Goal: Transaction & Acquisition: Purchase product/service

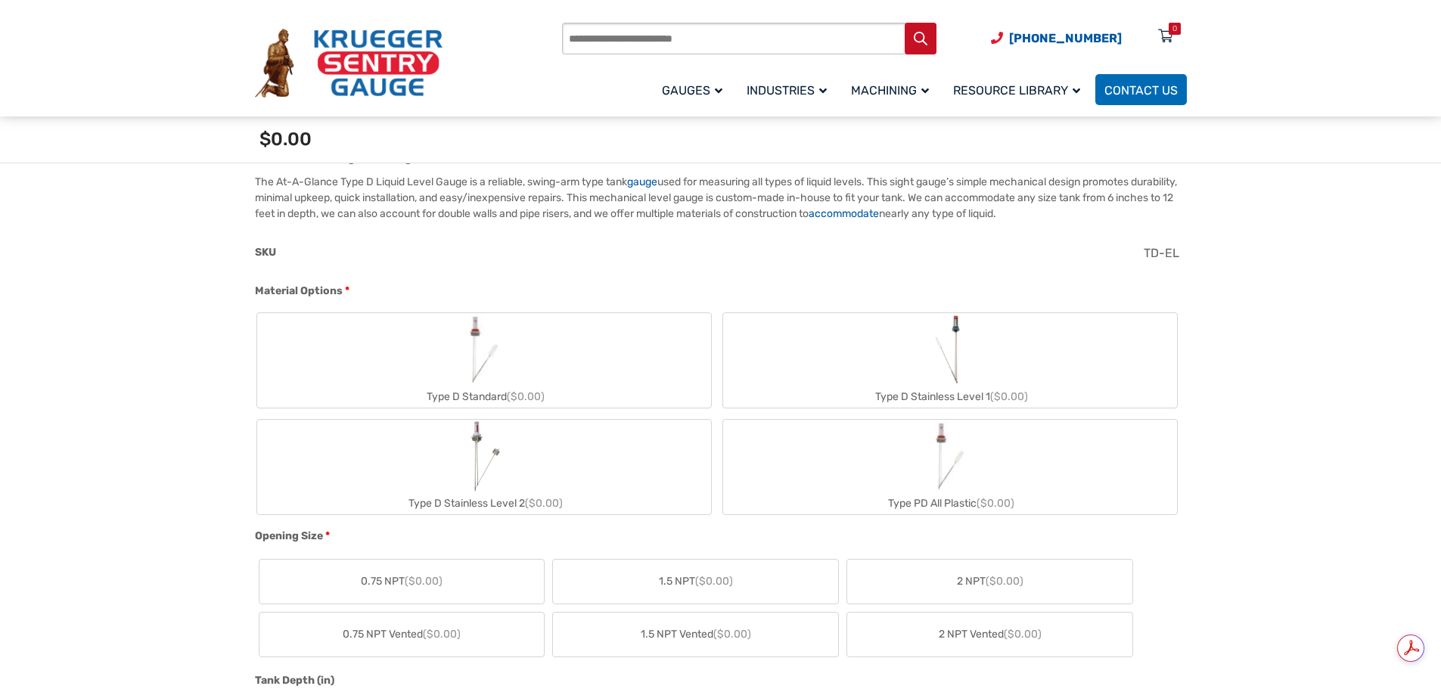
scroll to position [454, 0]
click at [885, 356] on label "Type D Stainless Level 1 ($0.00)" at bounding box center [950, 356] width 454 height 95
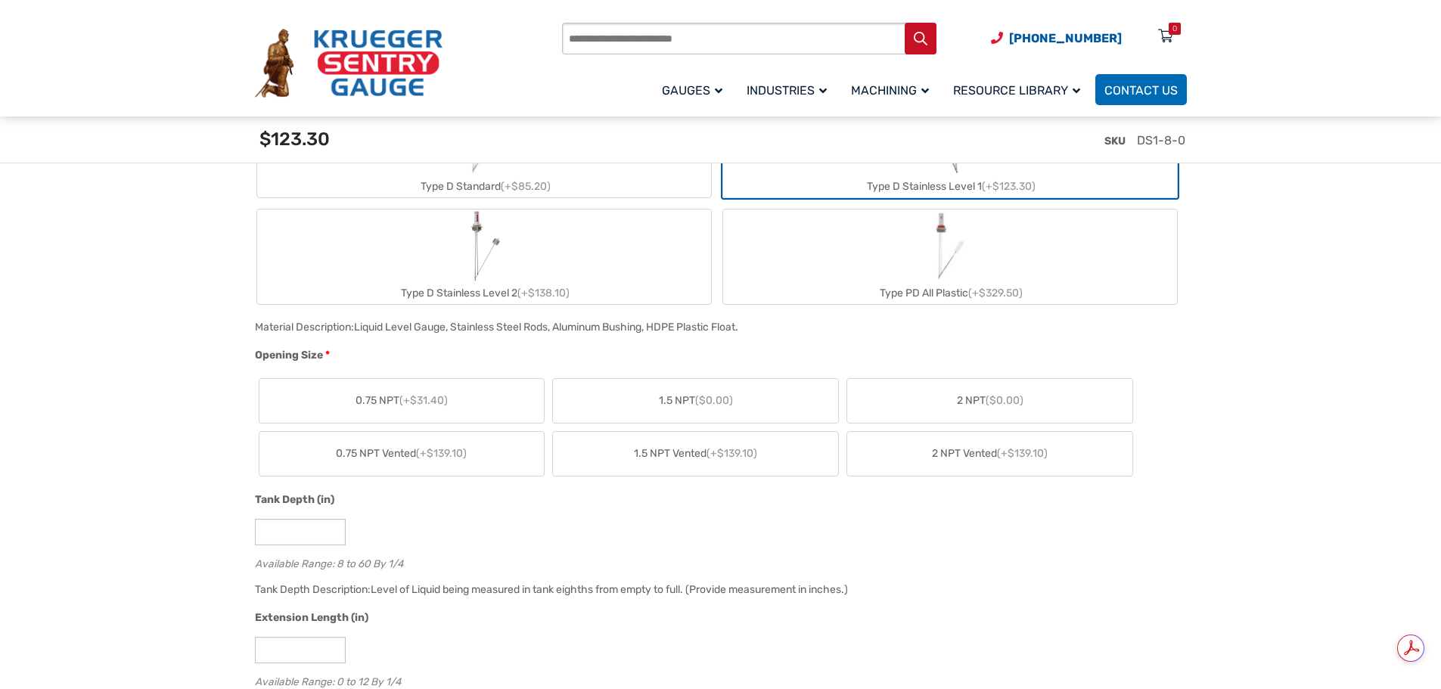
scroll to position [0, 0]
click at [453, 402] on label "0.75 NPT (+$31.40)" at bounding box center [401, 401] width 285 height 44
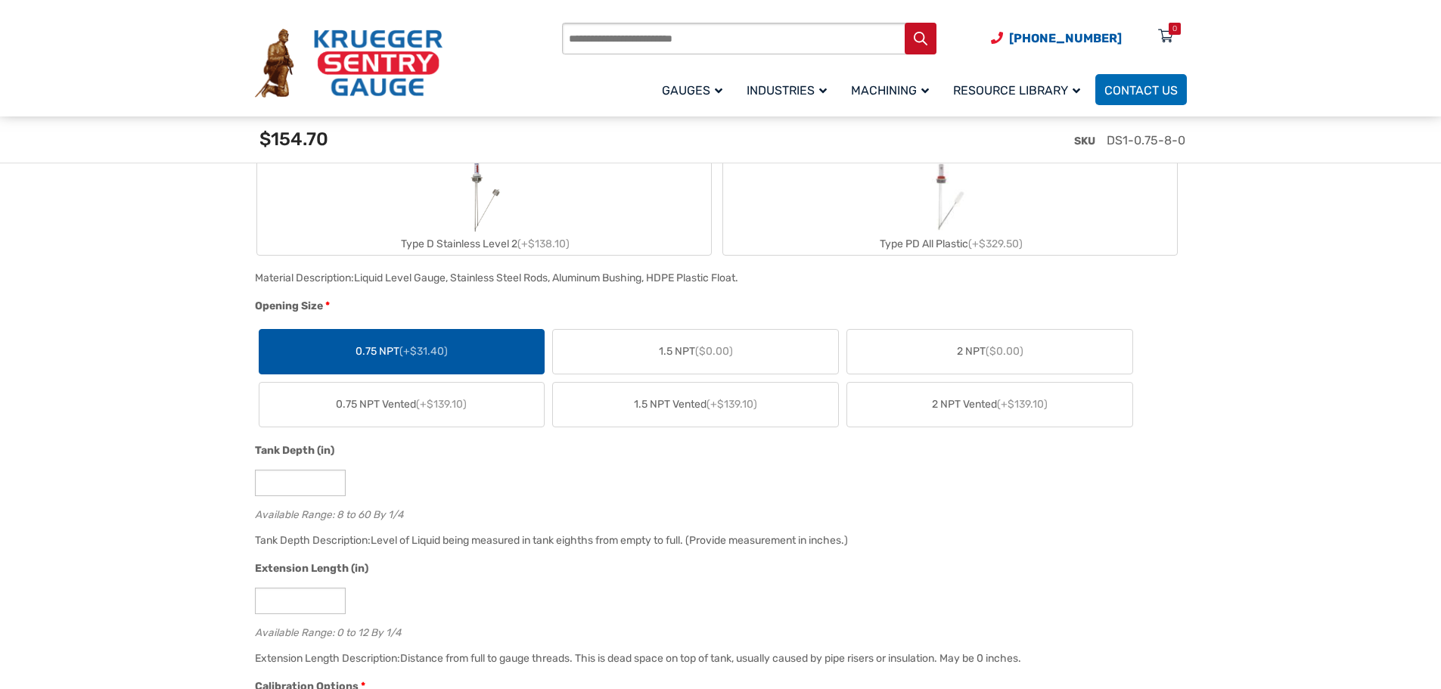
scroll to position [832, 0]
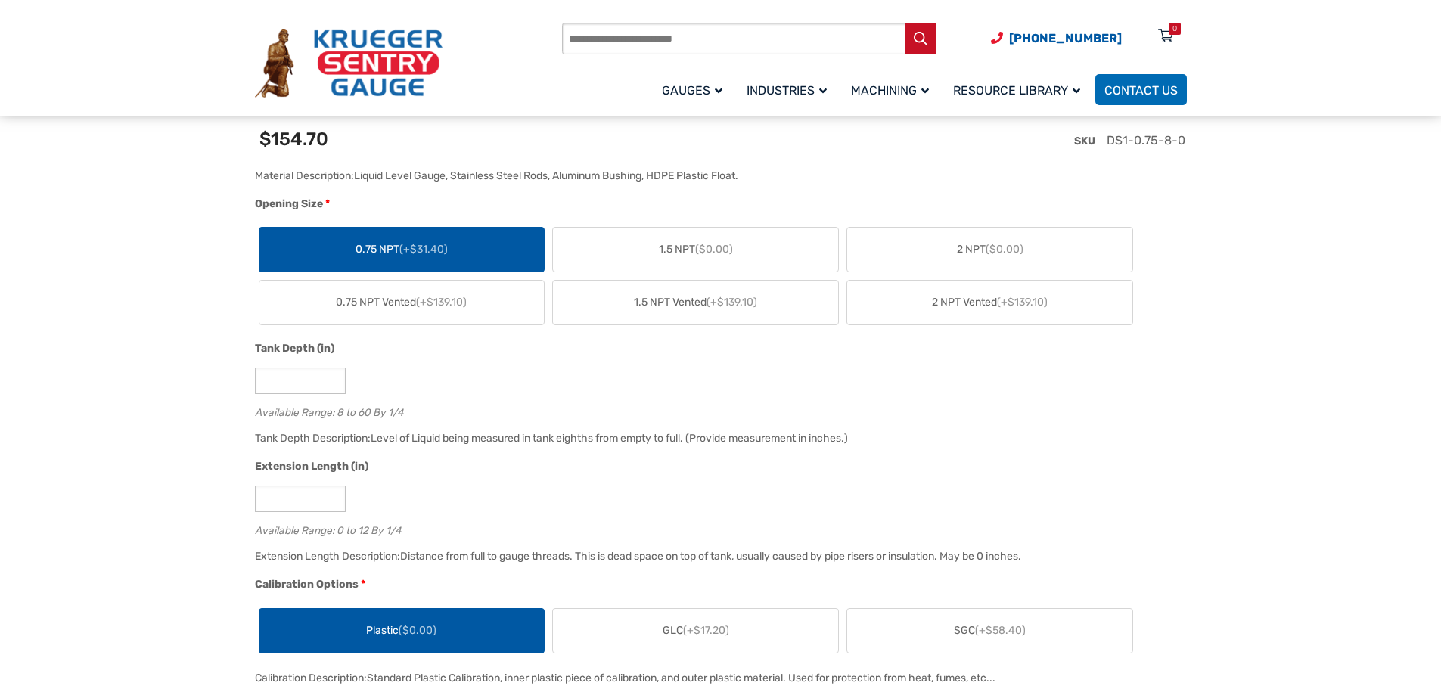
click at [1171, 390] on div "*" at bounding box center [717, 381] width 924 height 26
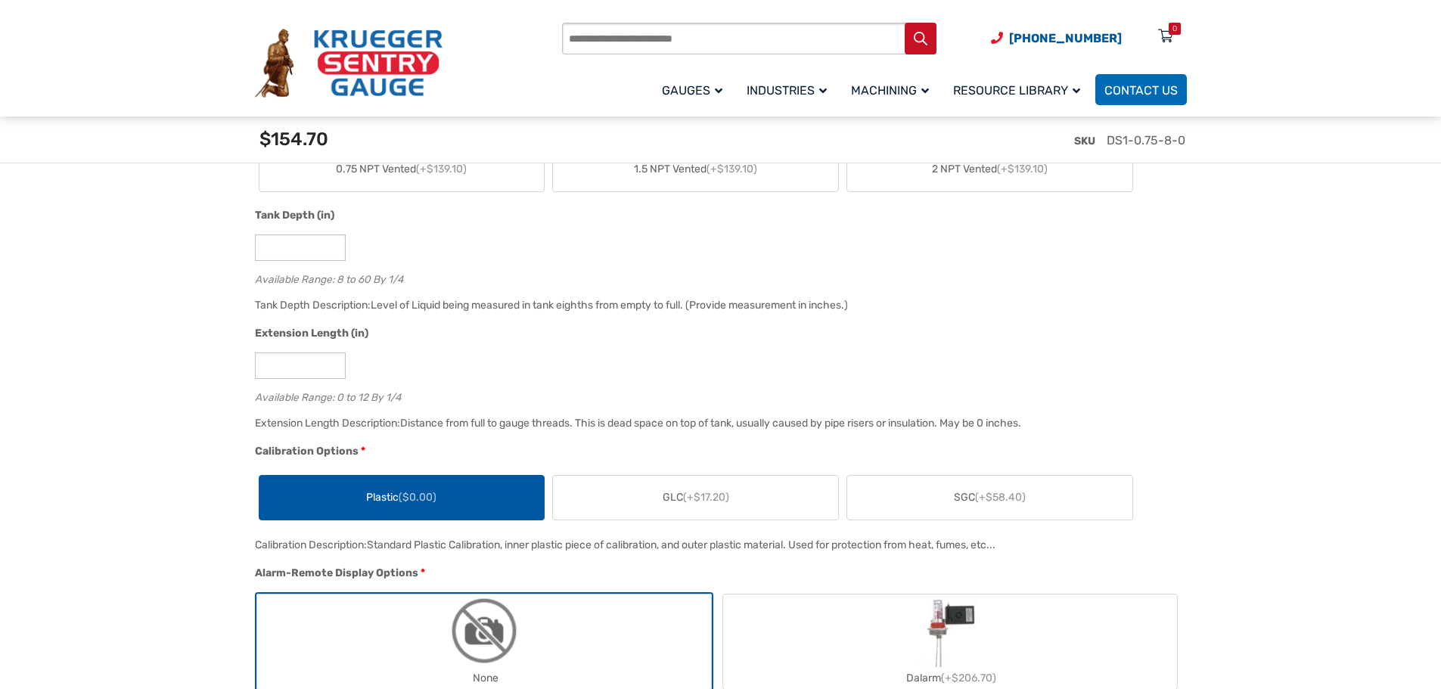
scroll to position [983, 0]
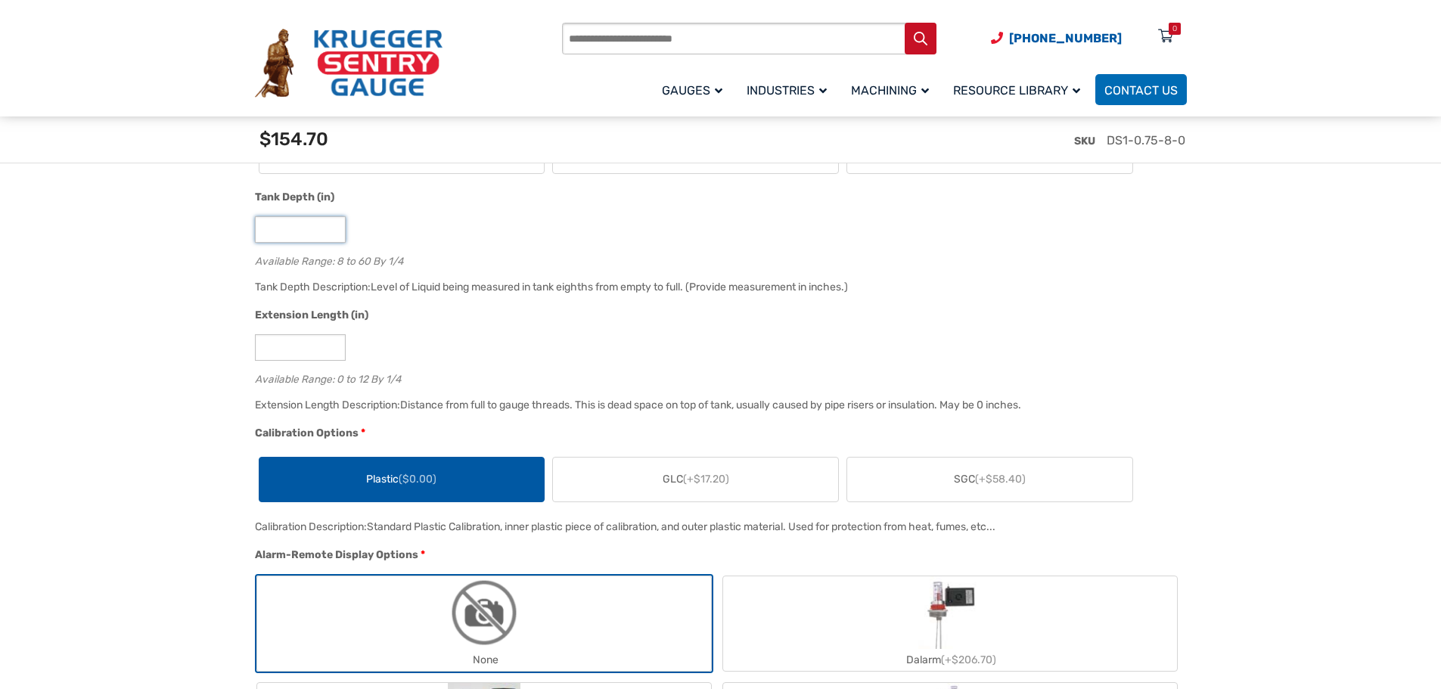
click at [311, 233] on input "*" at bounding box center [300, 229] width 91 height 26
click at [311, 232] on input "*" at bounding box center [300, 229] width 91 height 26
type input "****"
click at [595, 212] on div "Tank Depth (in) **** Available Range: 8 to 60 By 1/4" at bounding box center [717, 233] width 932 height 88
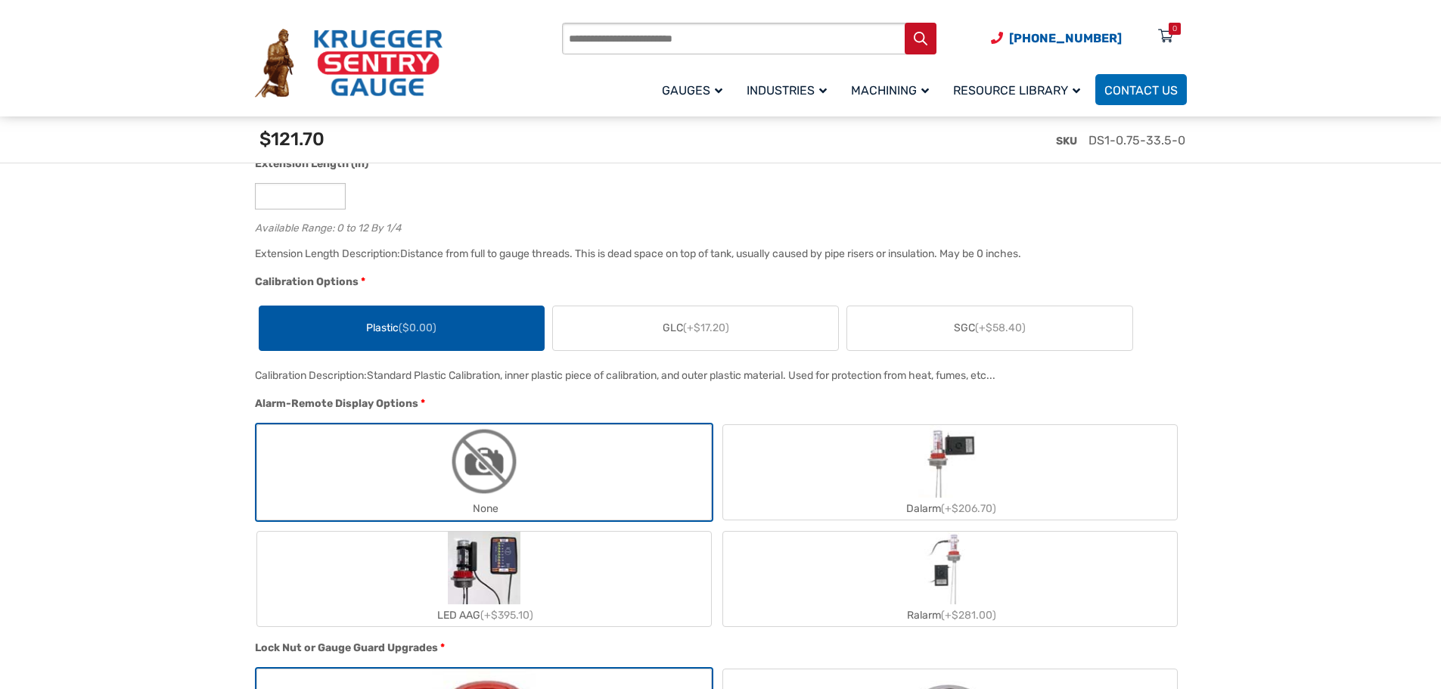
scroll to position [1059, 0]
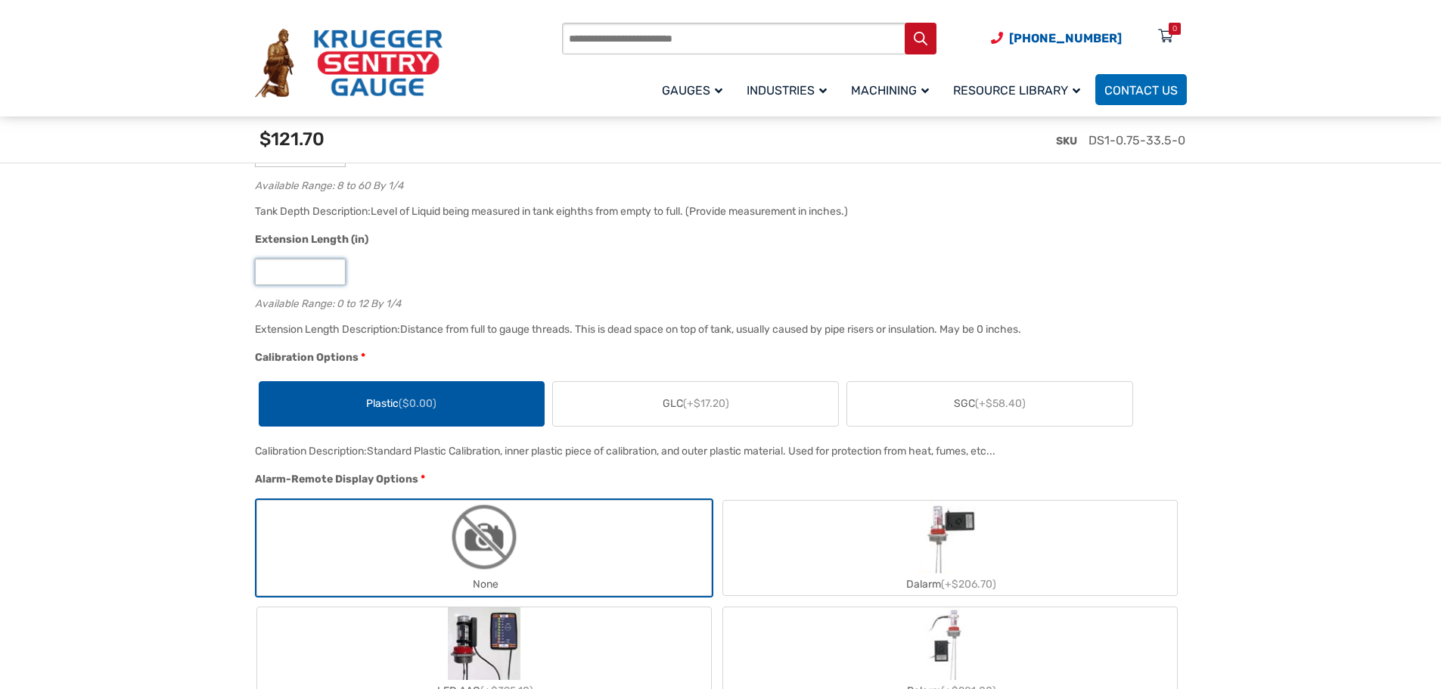
click at [294, 273] on input "*" at bounding box center [300, 272] width 91 height 26
click at [294, 272] on input "*" at bounding box center [300, 272] width 91 height 26
type input "*"
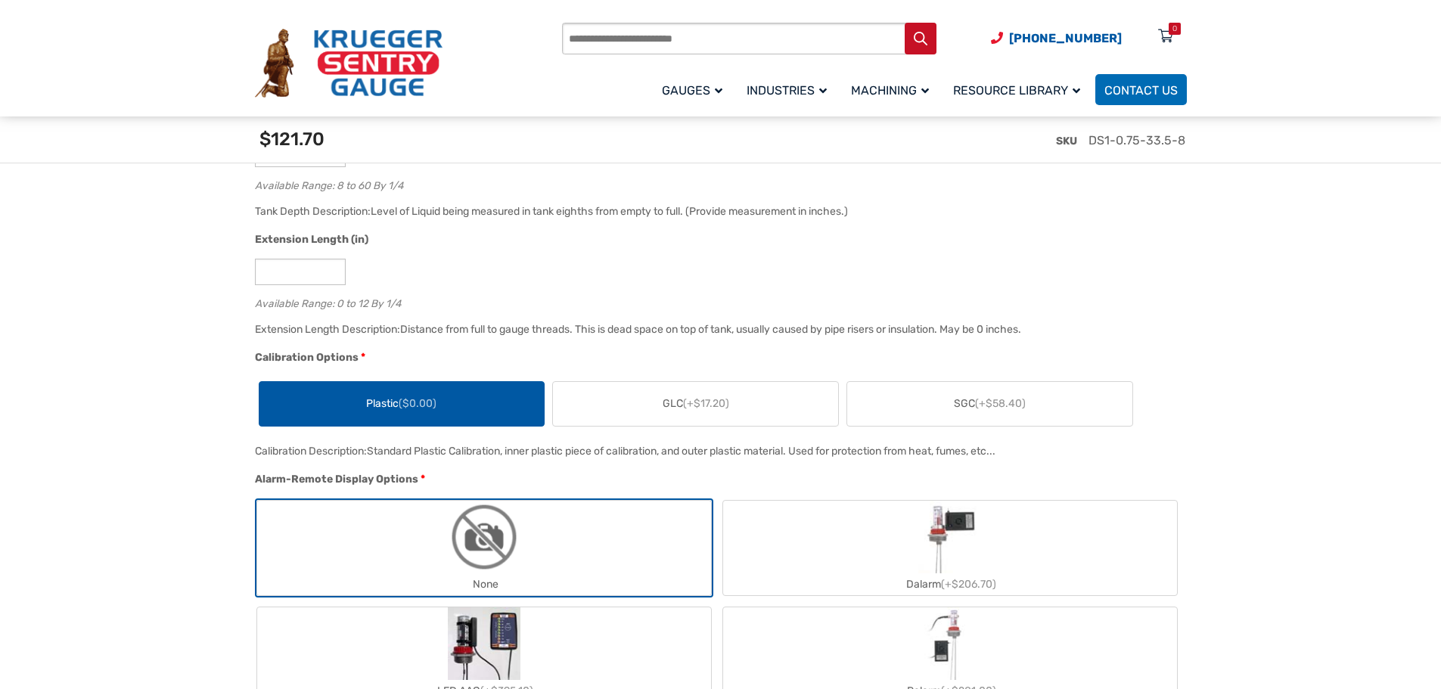
click at [560, 293] on div "Extension Length (in) * Available Range: 0 to 12 By 1/4" at bounding box center [717, 275] width 932 height 88
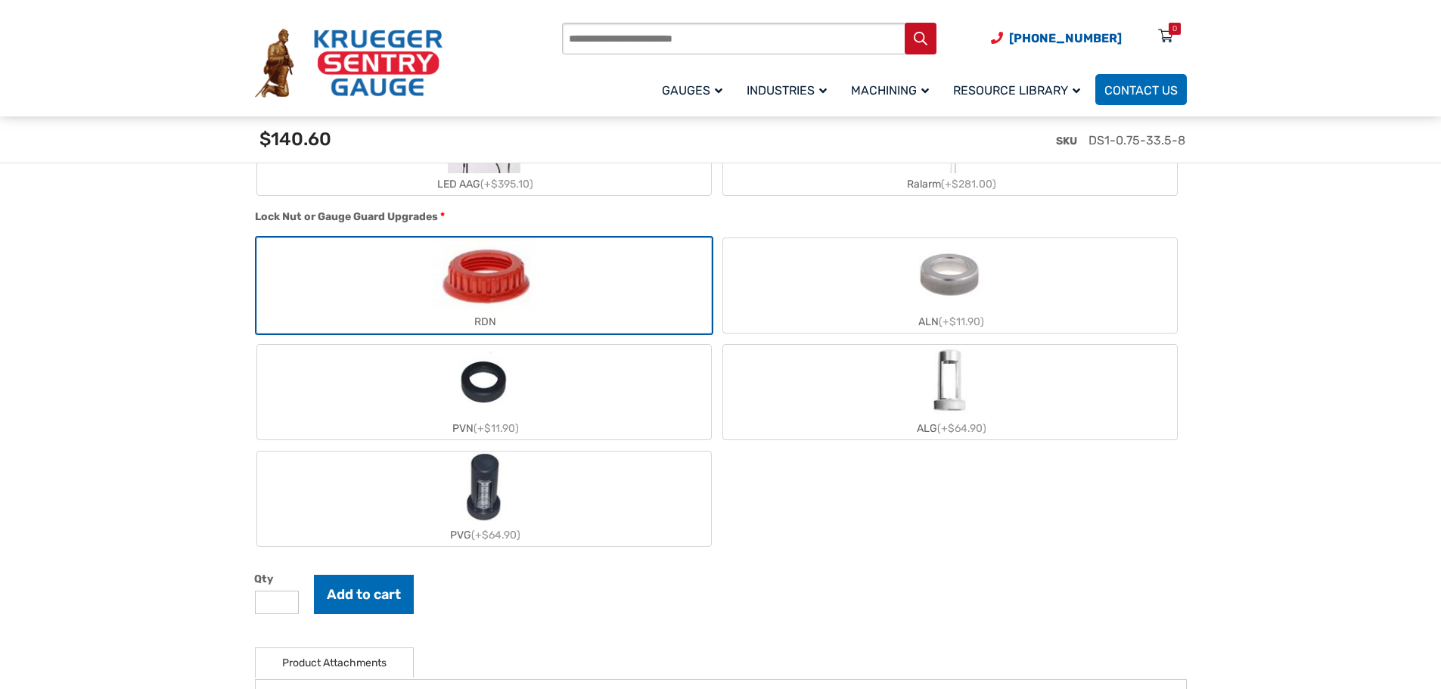
scroll to position [1588, 0]
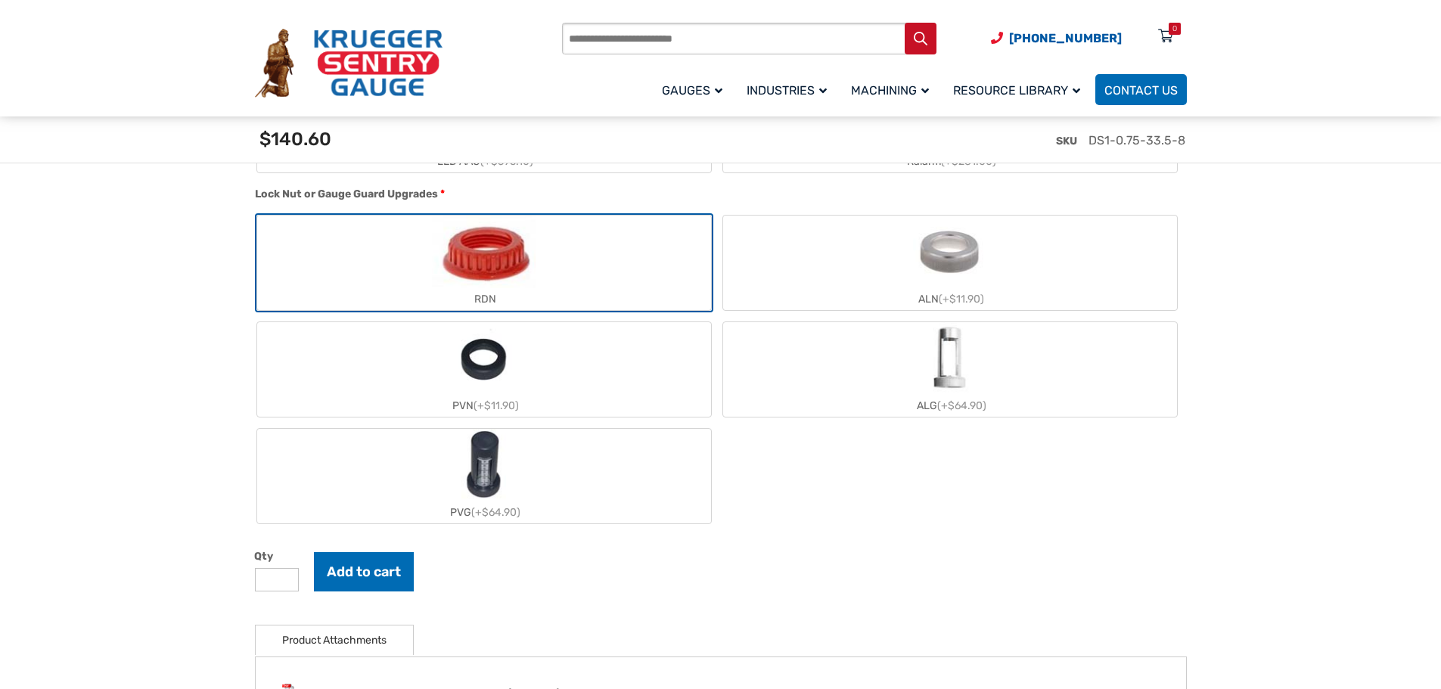
click at [938, 243] on img "ALN" at bounding box center [949, 252] width 73 height 73
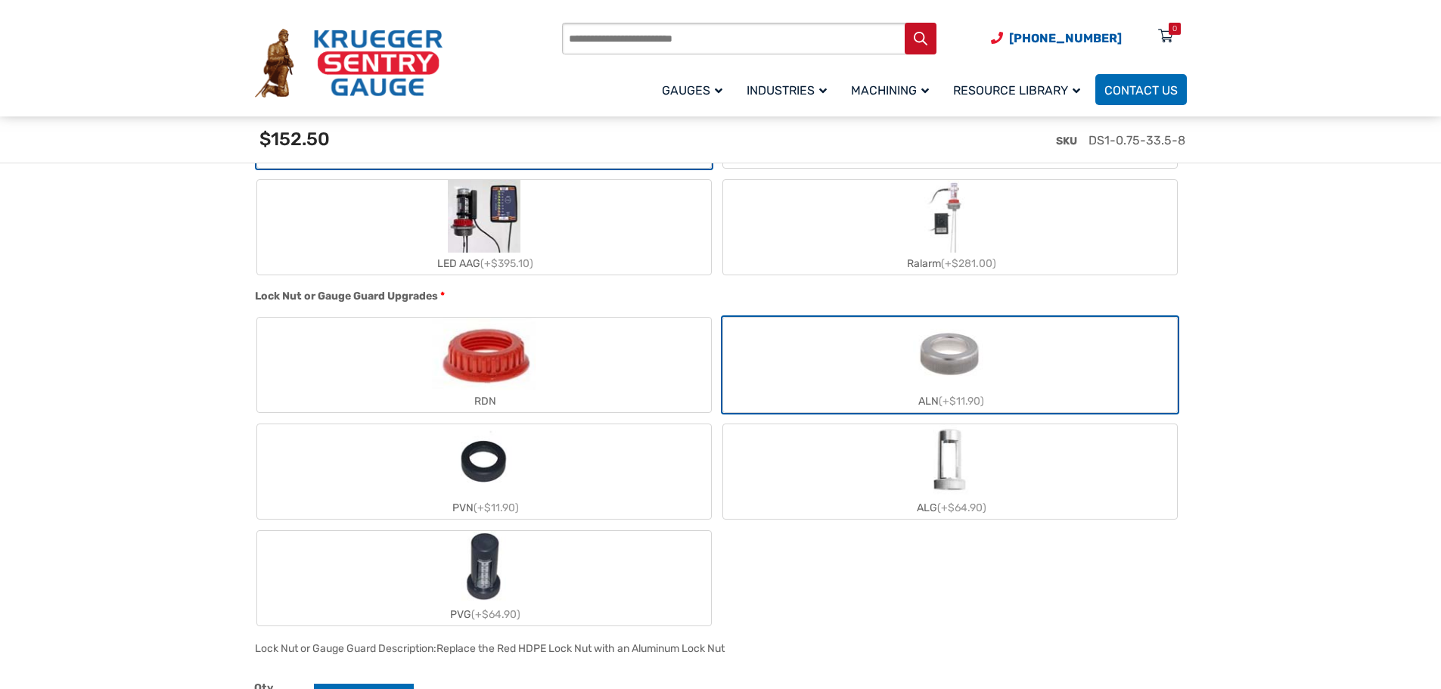
scroll to position [1512, 0]
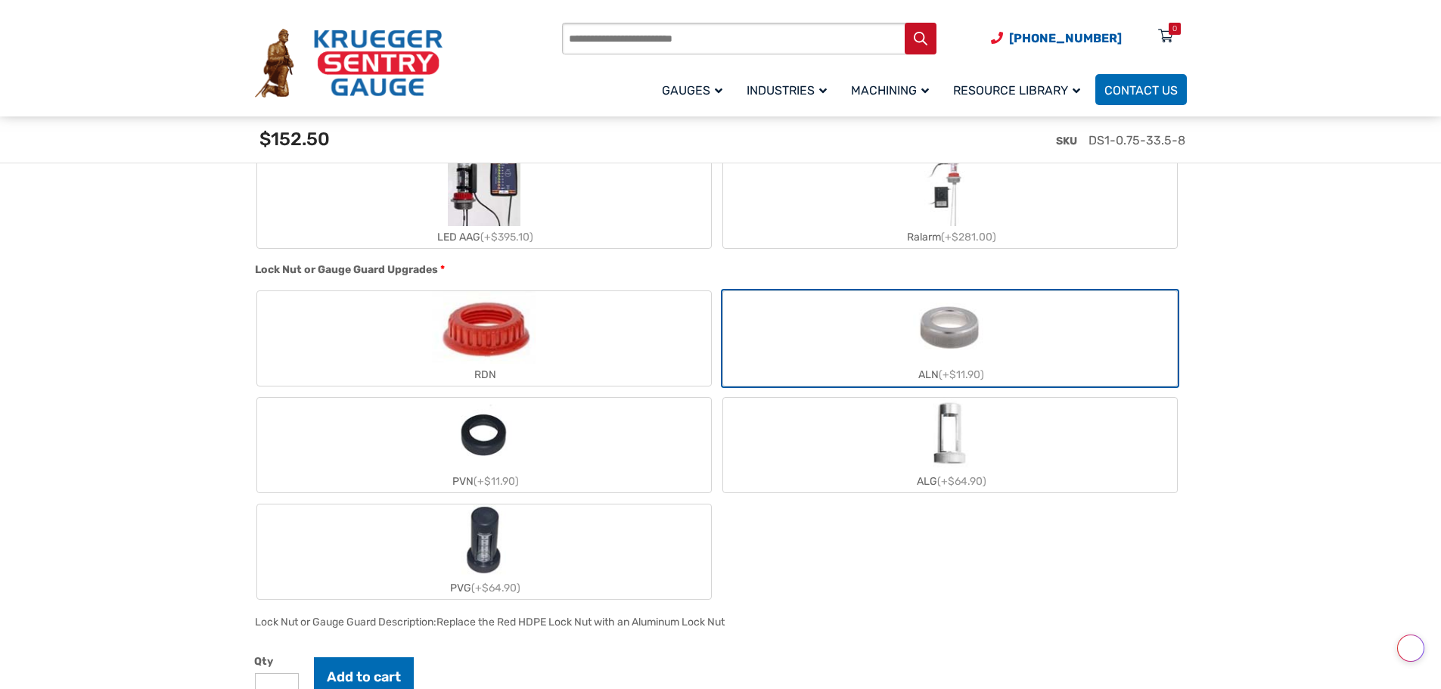
click at [969, 480] on span "(+$64.90)" at bounding box center [961, 481] width 49 height 13
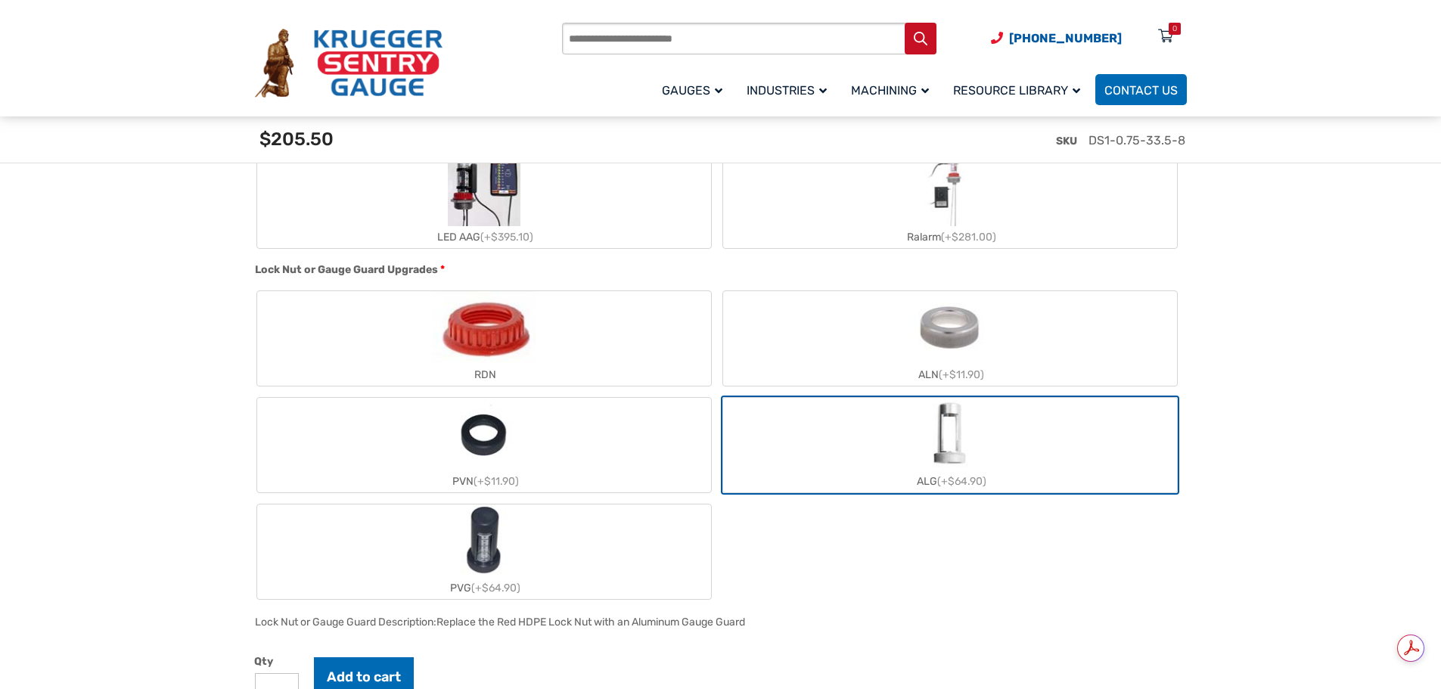
click at [931, 290] on div "Lock Nut or Gauge Guard Upgrades * RDN ALN (+$11.90) PVN (+$11.90) ALG (+$64.90…" at bounding box center [717, 437] width 932 height 351
click at [968, 340] on img "ALN" at bounding box center [949, 327] width 73 height 73
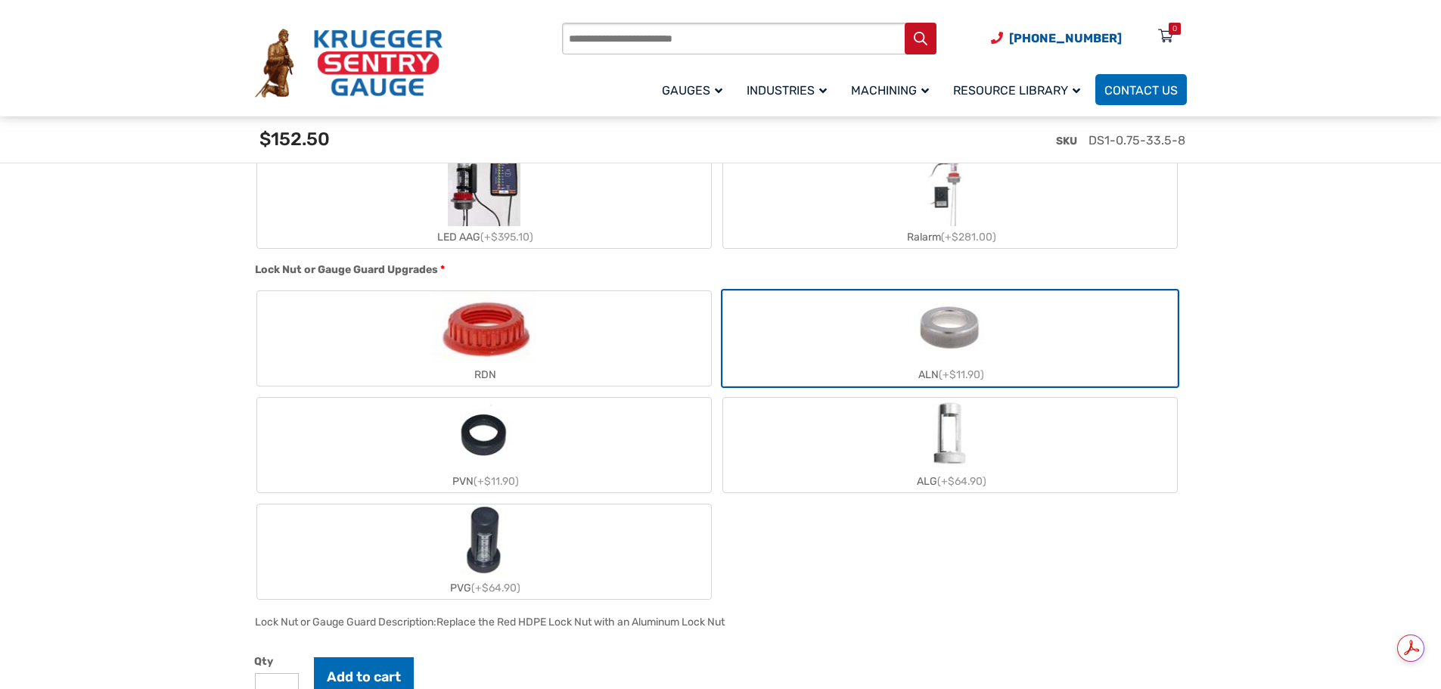
click at [977, 415] on label "ALG (+$64.90)" at bounding box center [950, 445] width 454 height 95
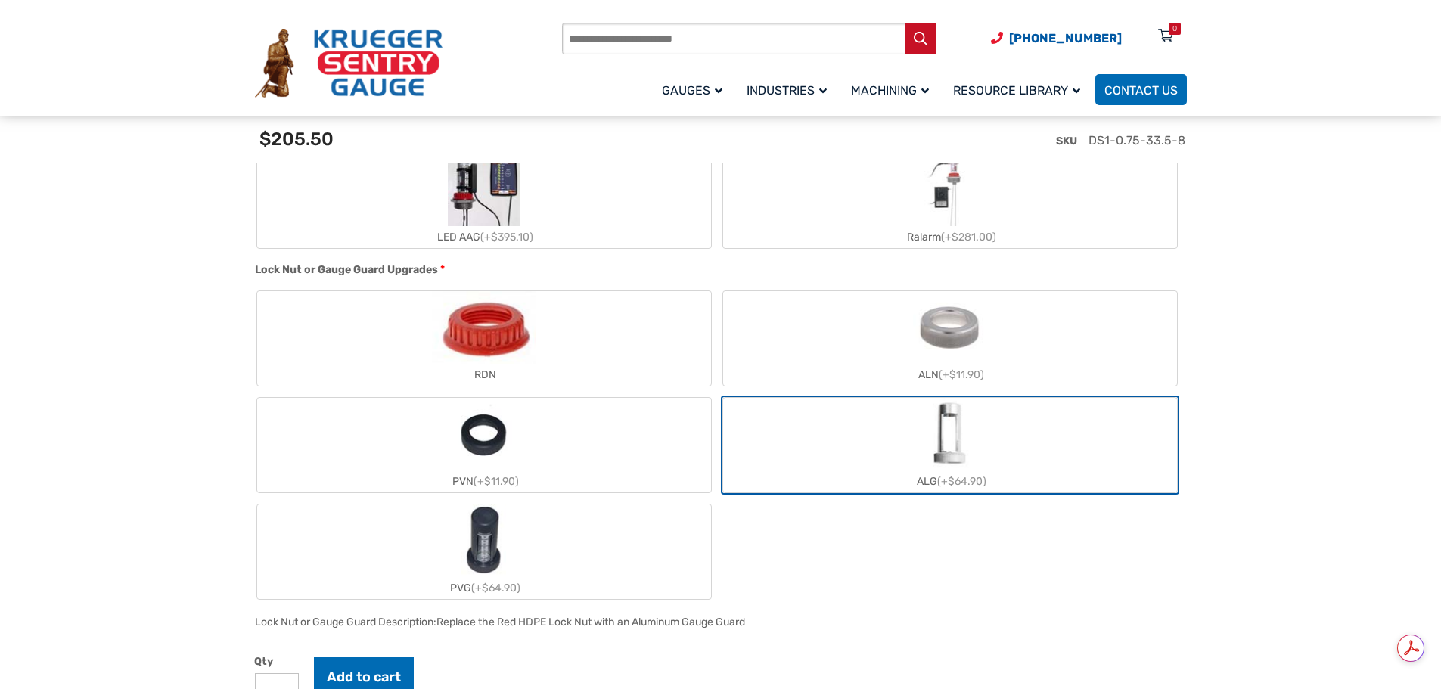
click at [1052, 352] on label "ALN (+$11.90)" at bounding box center [950, 338] width 454 height 95
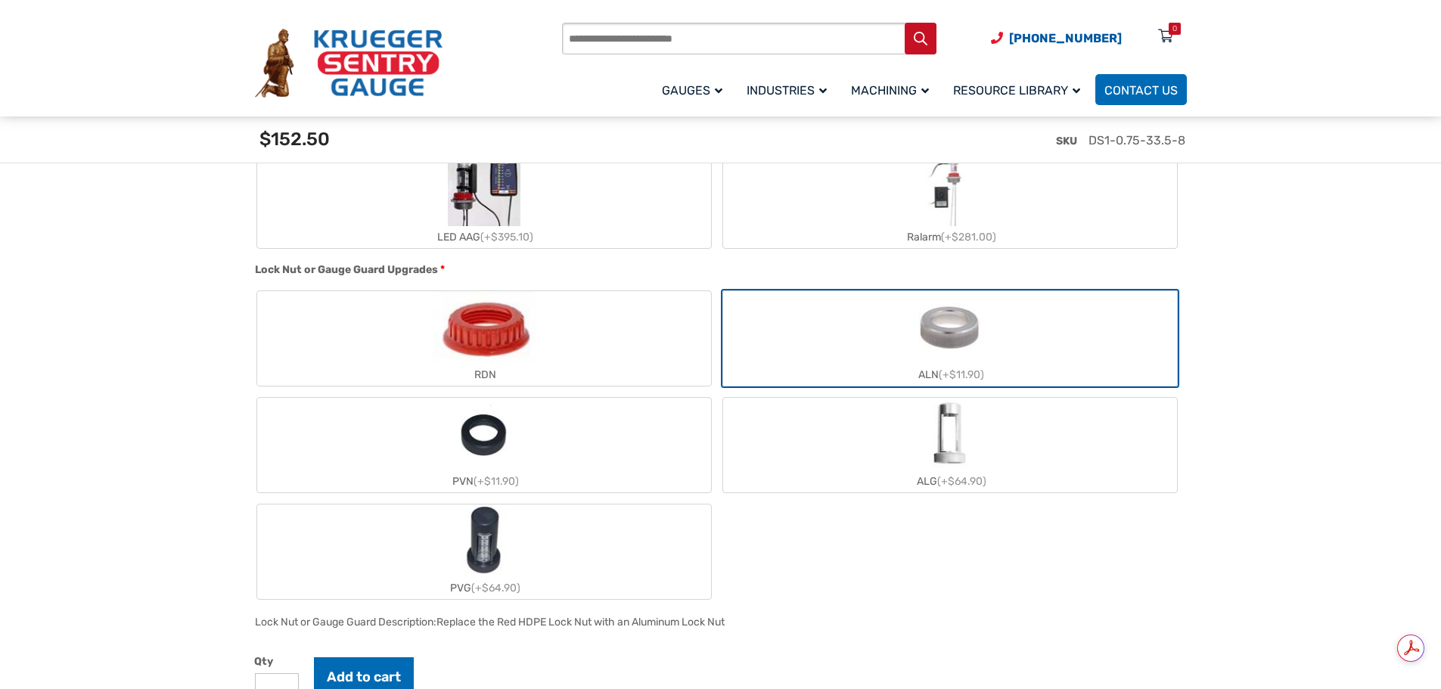
click at [1046, 430] on label "ALG (+$64.90)" at bounding box center [950, 445] width 454 height 95
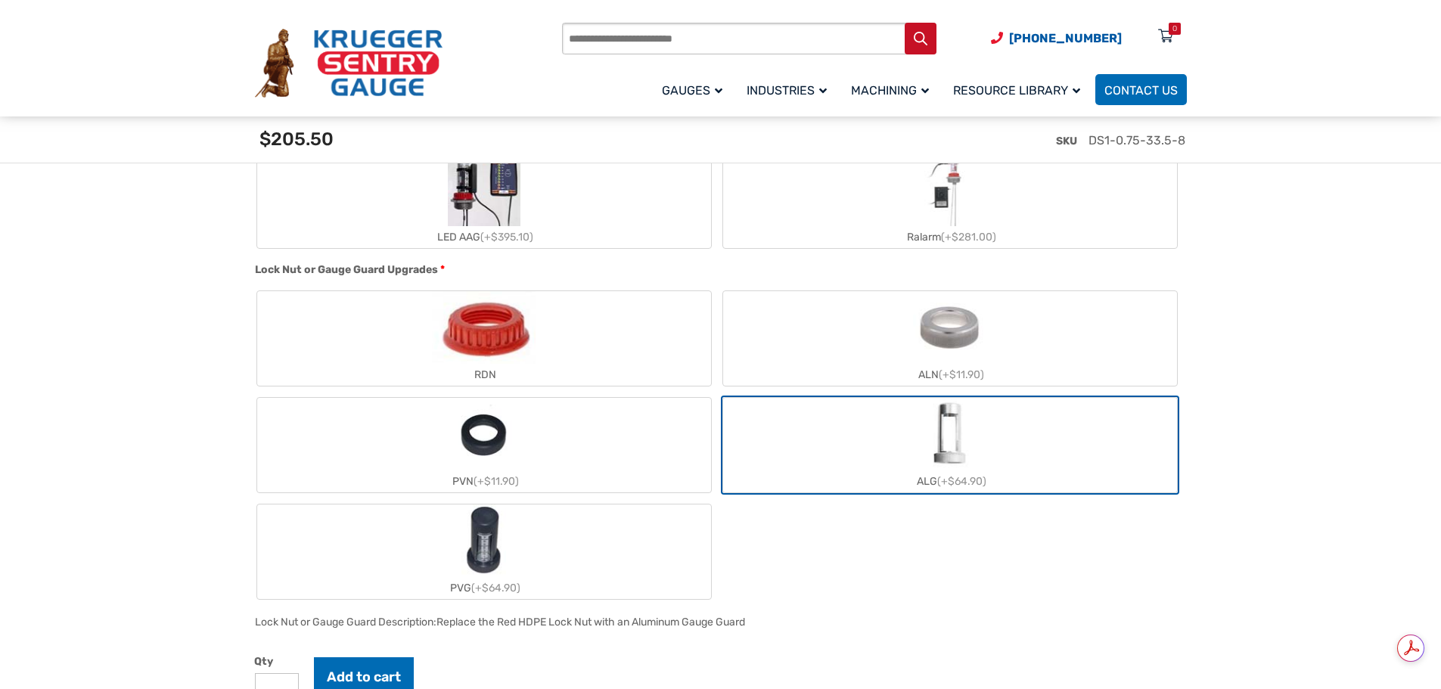
click at [1042, 325] on label "ALN (+$11.90)" at bounding box center [950, 338] width 454 height 95
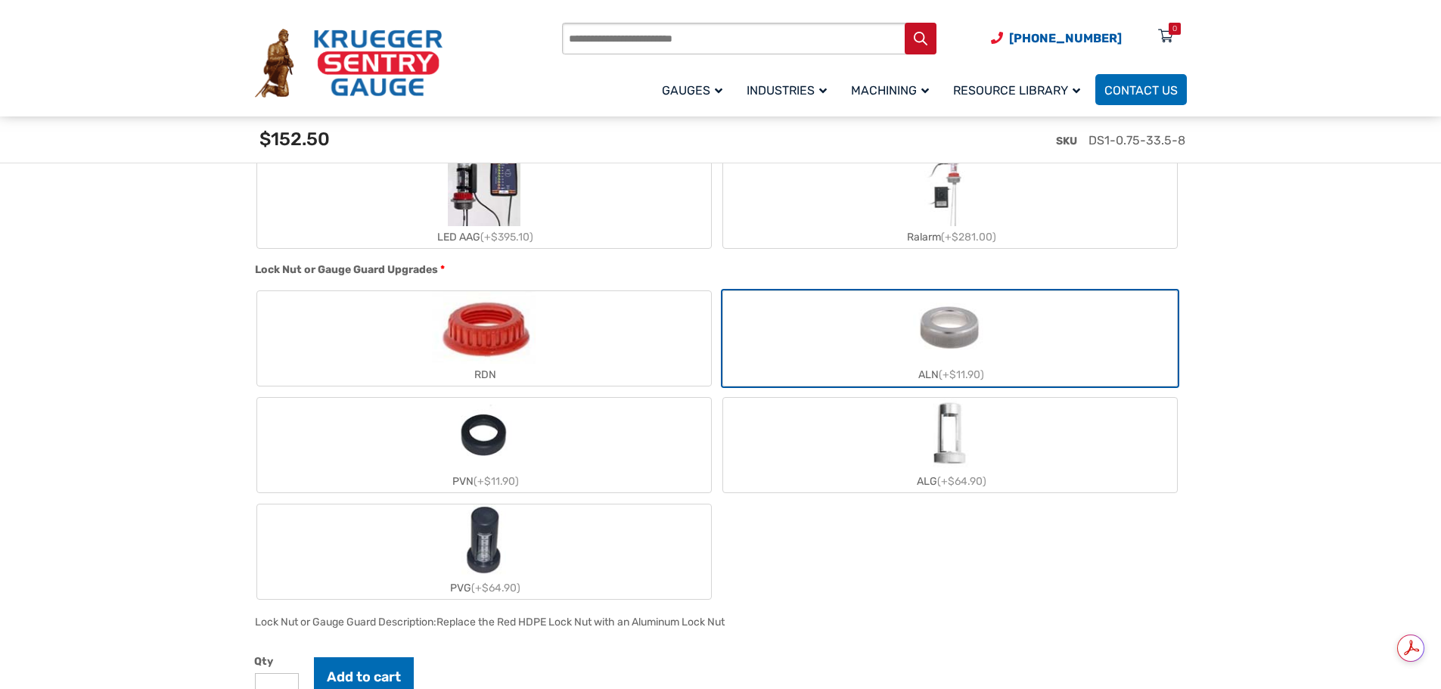
click at [1019, 441] on label "ALG (+$64.90)" at bounding box center [950, 445] width 454 height 95
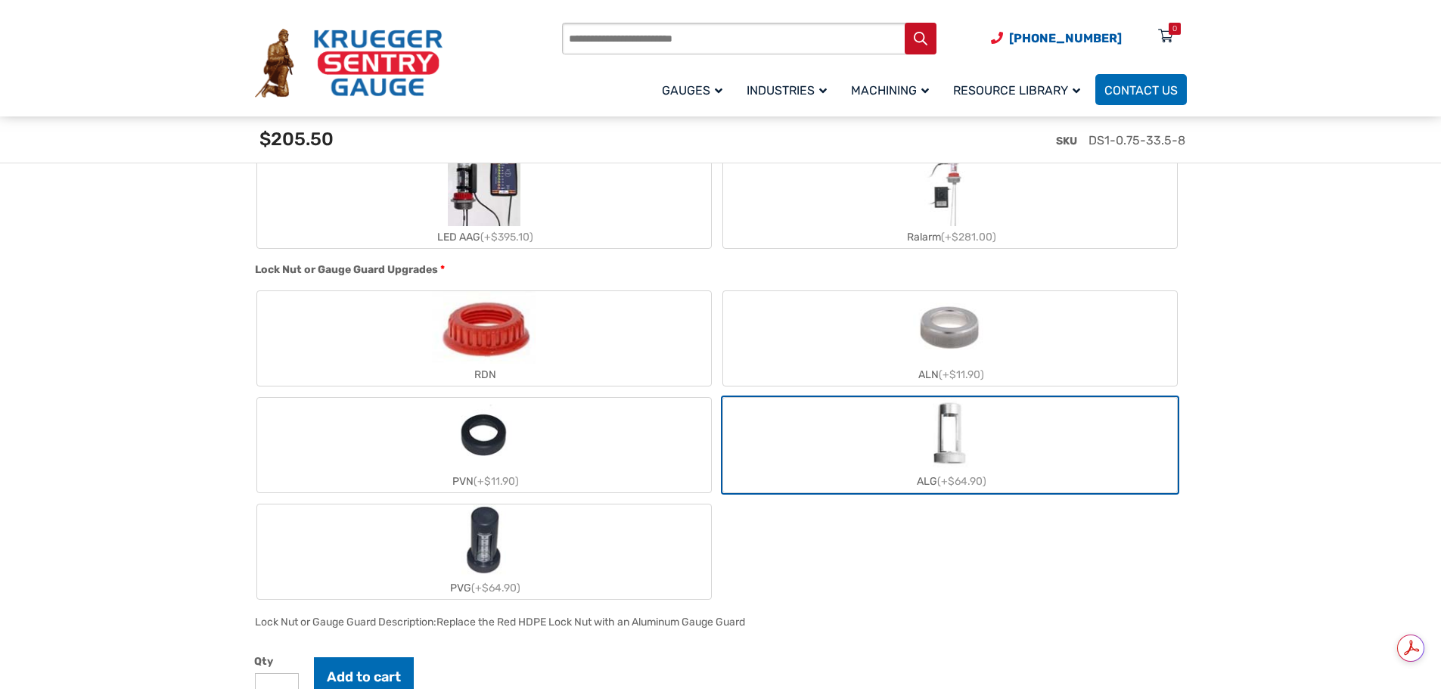
click at [1016, 359] on label "ALN (+$11.90)" at bounding box center [950, 338] width 454 height 95
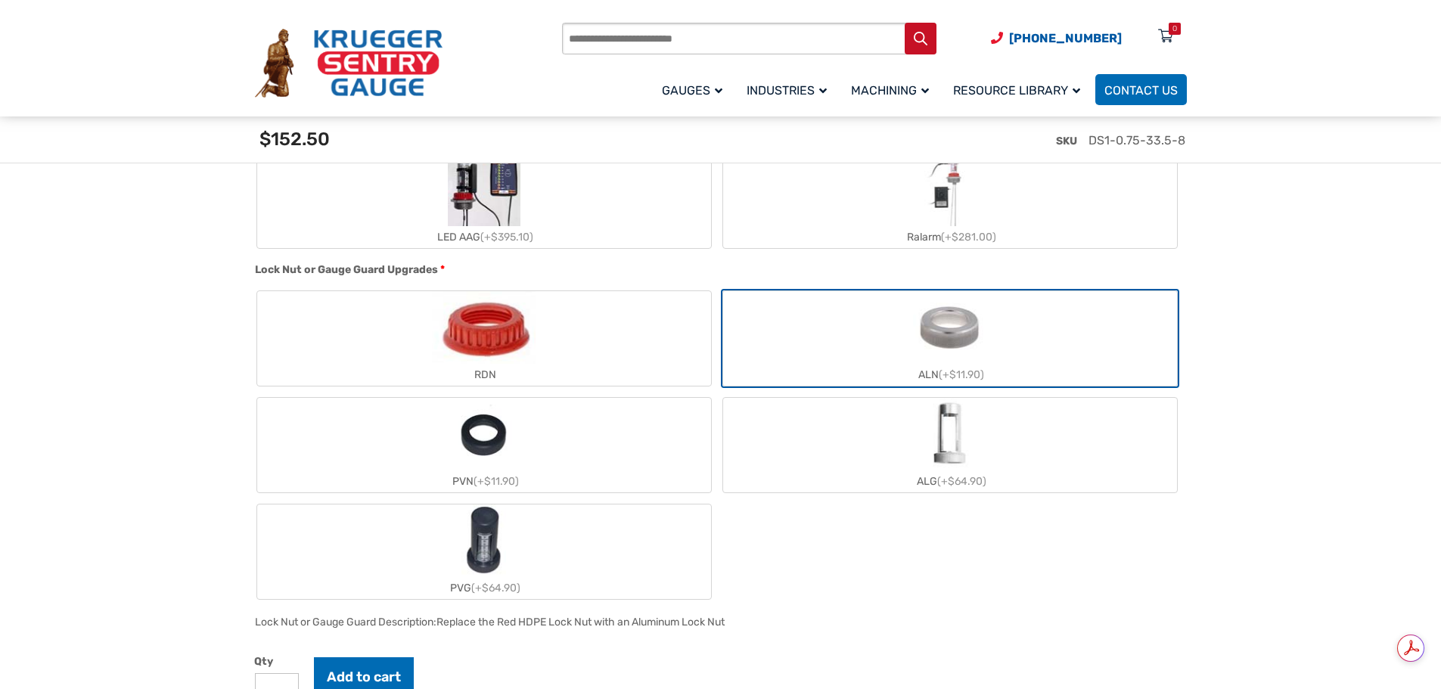
click at [1236, 248] on section "🔍 At A Glance $ 0.00 The Direct Reading Tank Gauge The At-A-Glance Type D Liqui…" at bounding box center [720, 331] width 1441 height 3016
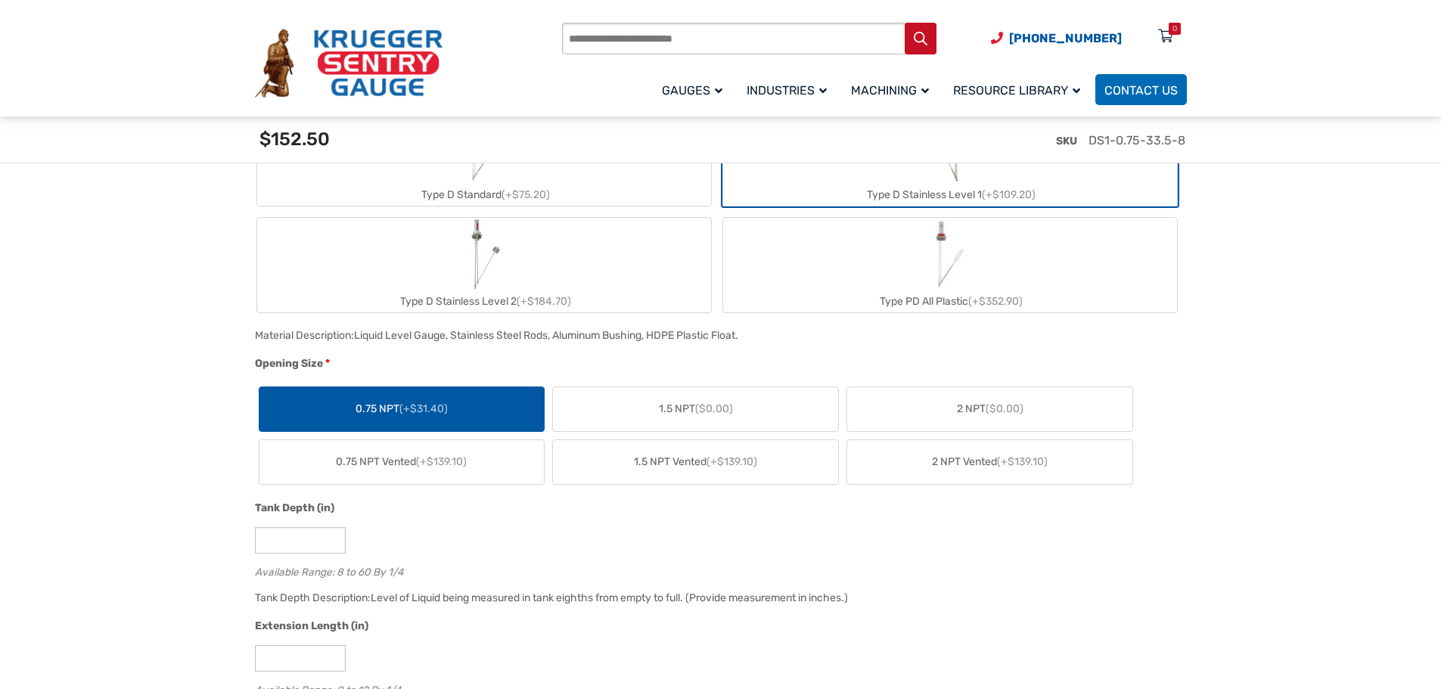
scroll to position [605, 0]
